Goal: Information Seeking & Learning: Learn about a topic

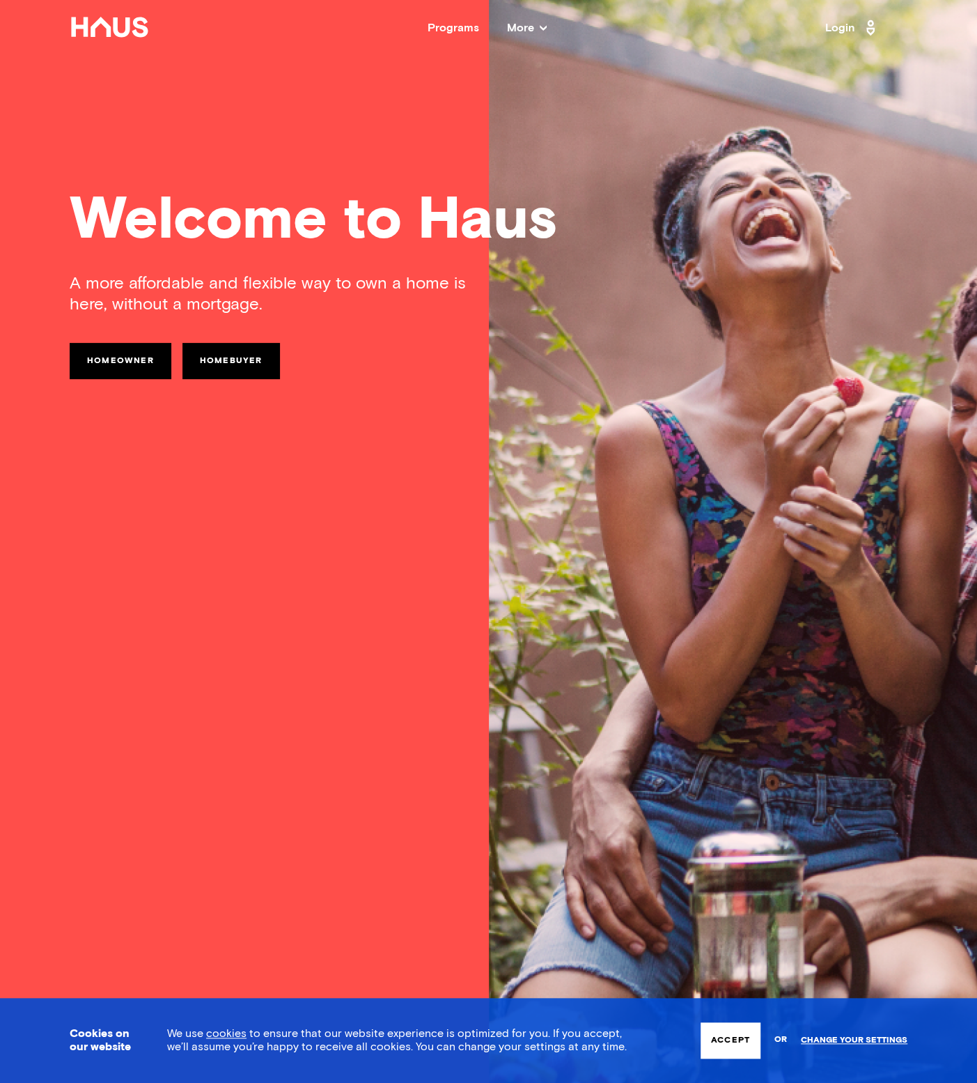
click at [517, 22] on nav "Back Programs More Resources Testimonials FAQ About Us Login" at bounding box center [488, 28] width 977 height 56
click at [516, 40] on nav "Back Programs More Resources Testimonials FAQ About Us Login" at bounding box center [488, 28] width 977 height 56
click at [537, 27] on span "More" at bounding box center [527, 27] width 40 height 11
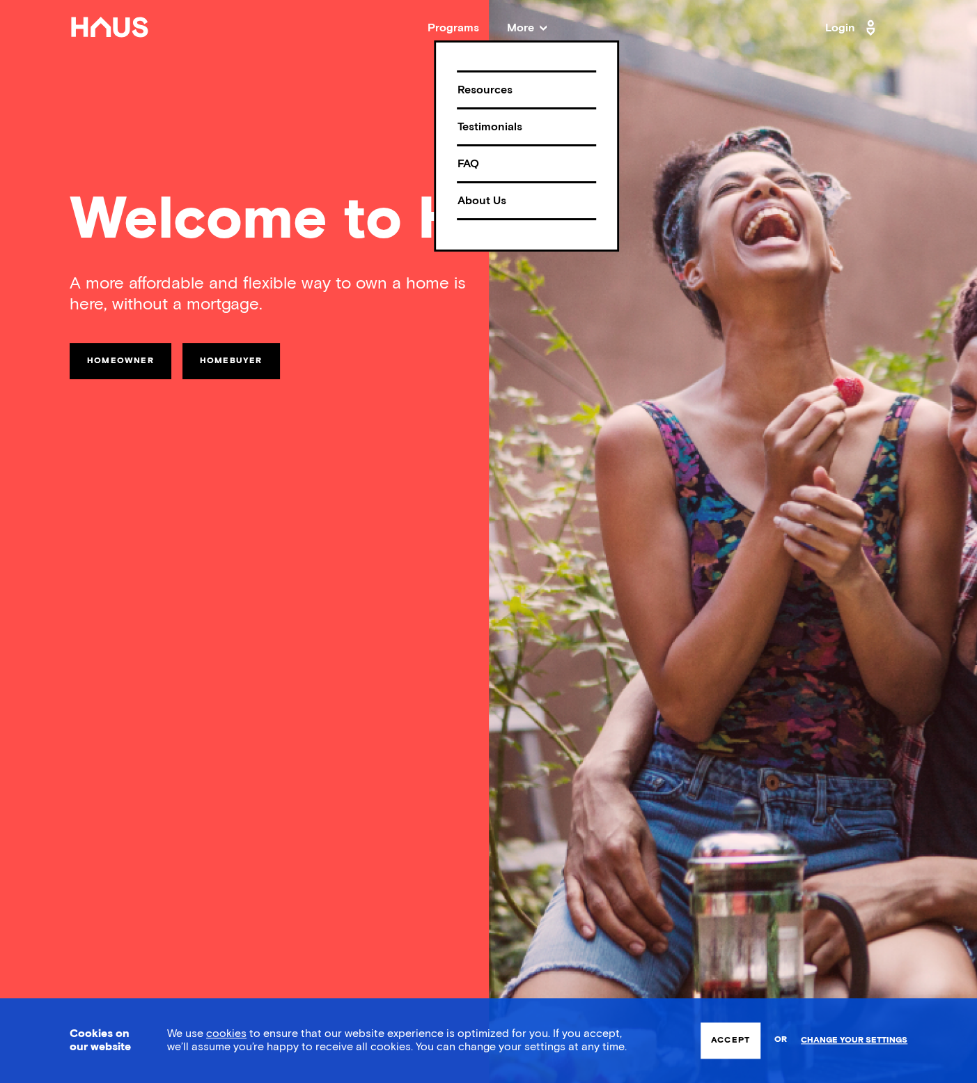
click at [123, 369] on link "Homeowner" at bounding box center [121, 361] width 102 height 36
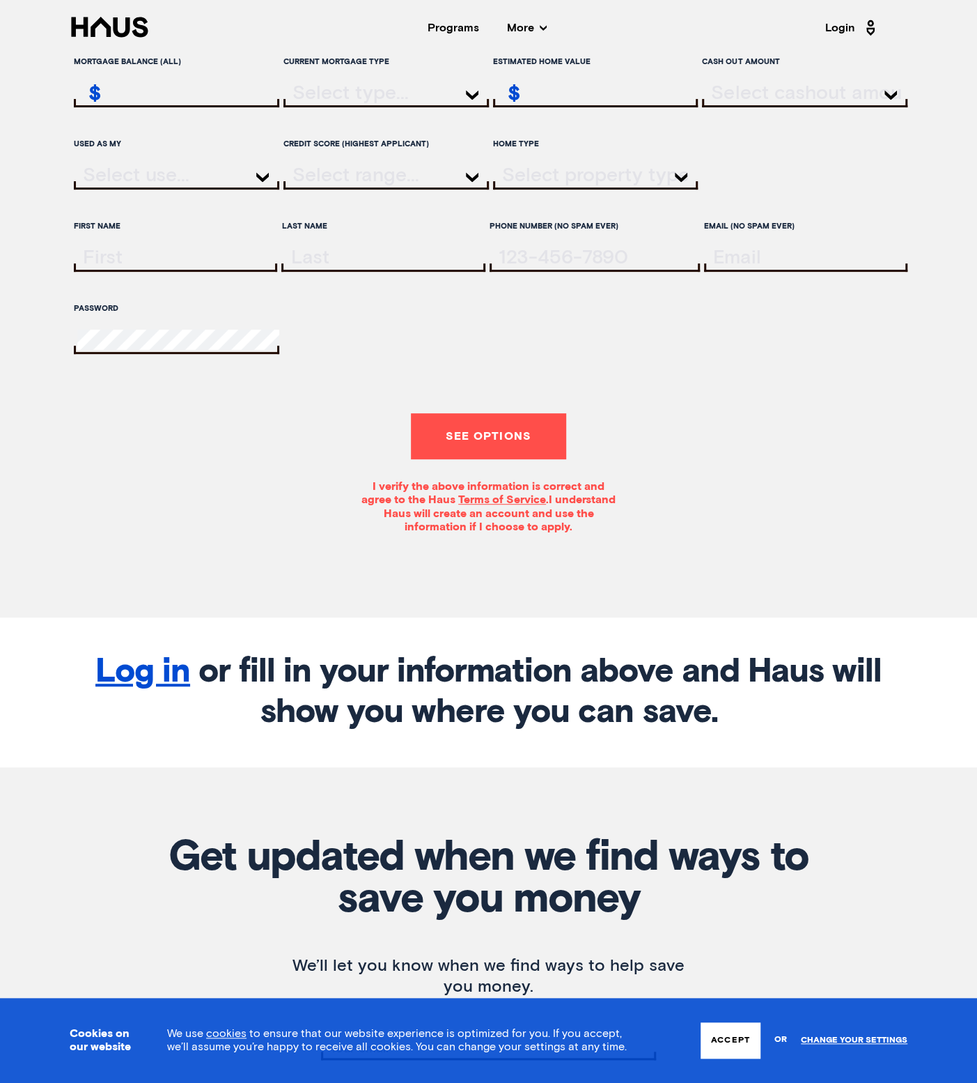
scroll to position [78, 0]
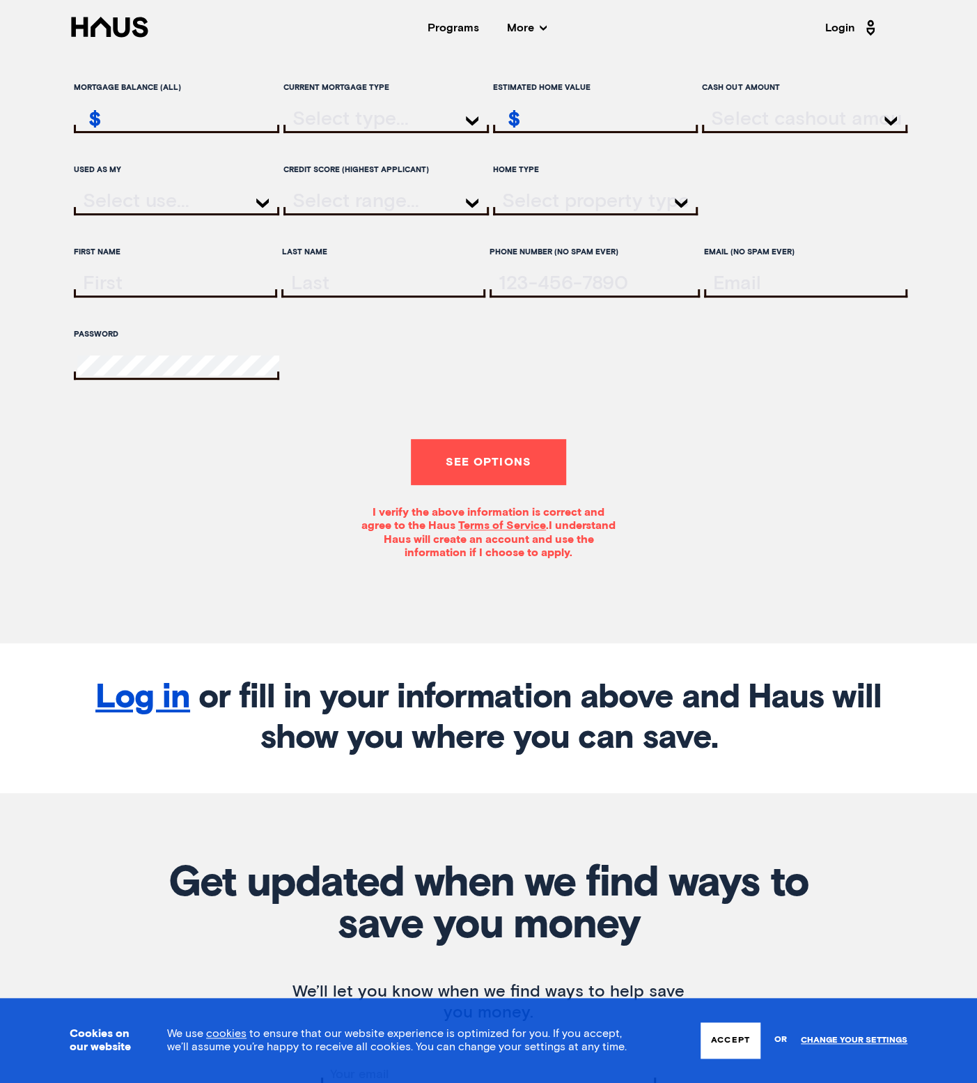
click at [465, 20] on nav "Back Programs More Resources Testimonials FAQ About Us Login" at bounding box center [488, 28] width 977 height 56
click at [463, 27] on div "Programs" at bounding box center [454, 27] width 52 height 11
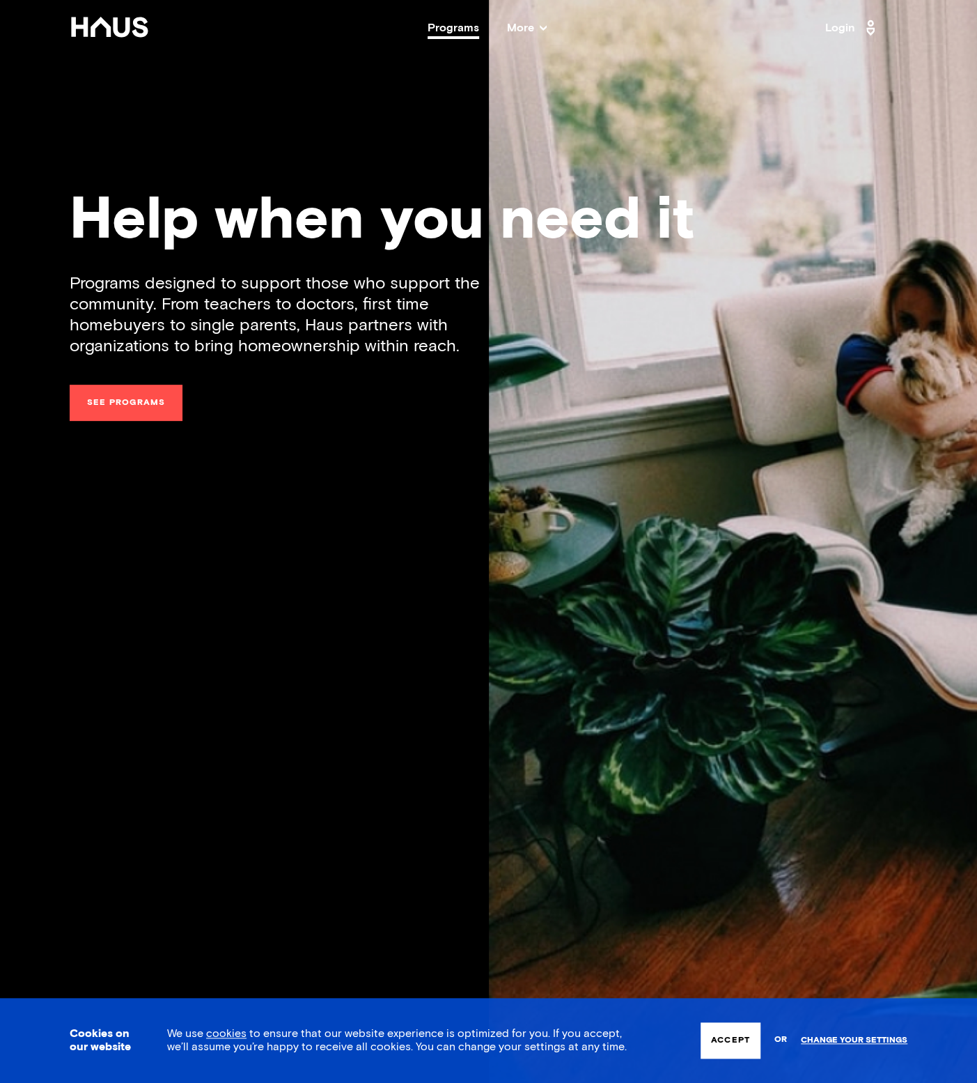
click at [116, 407] on link "See programs" at bounding box center [126, 403] width 113 height 36
